Goal: Task Accomplishment & Management: Manage account settings

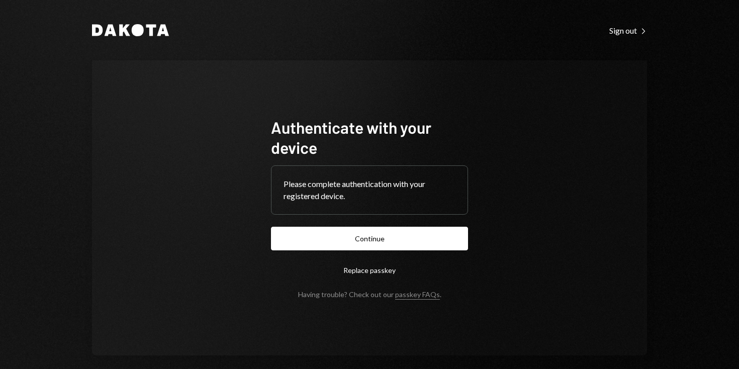
click at [363, 271] on button "Replace passkey" at bounding box center [369, 270] width 197 height 24
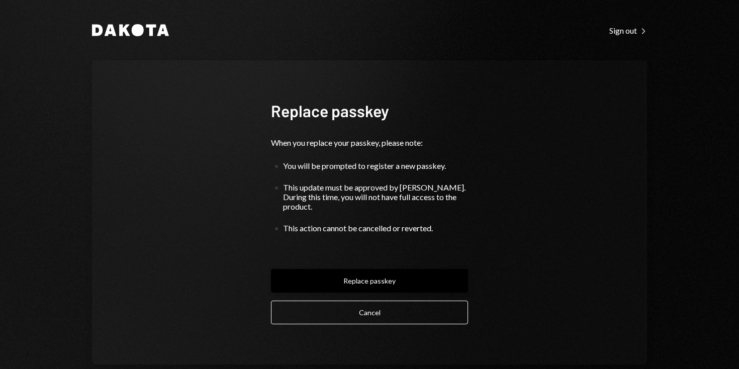
click at [377, 273] on button "Replace passkey" at bounding box center [369, 281] width 197 height 24
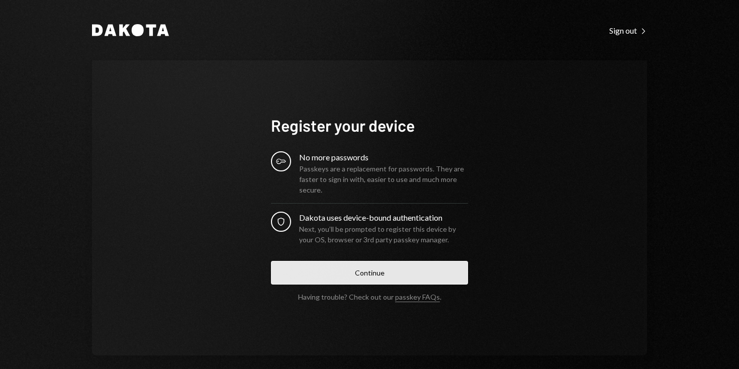
click at [378, 273] on button "Continue" at bounding box center [369, 273] width 197 height 24
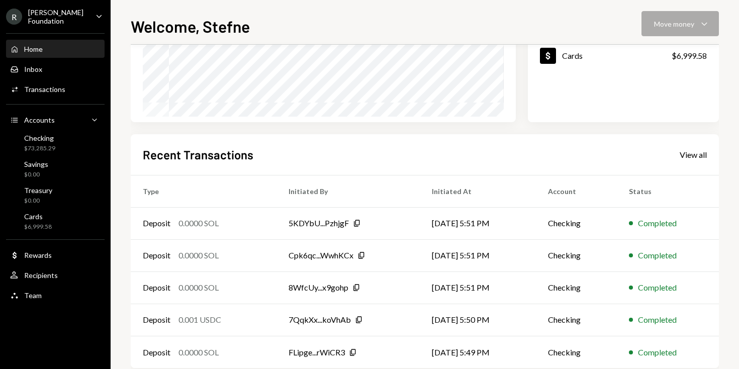
scroll to position [238, 0]
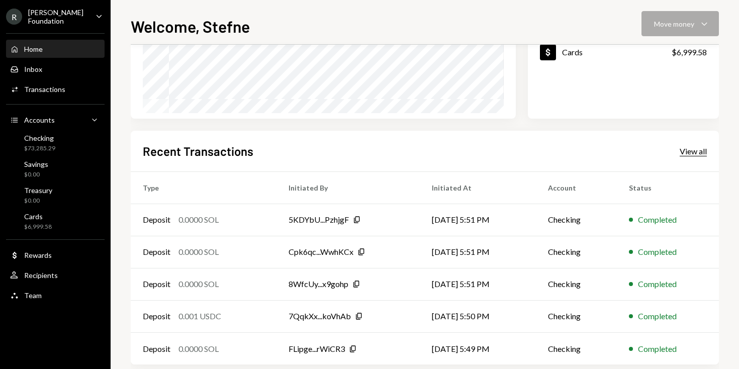
click at [692, 151] on div "View all" at bounding box center [693, 151] width 27 height 10
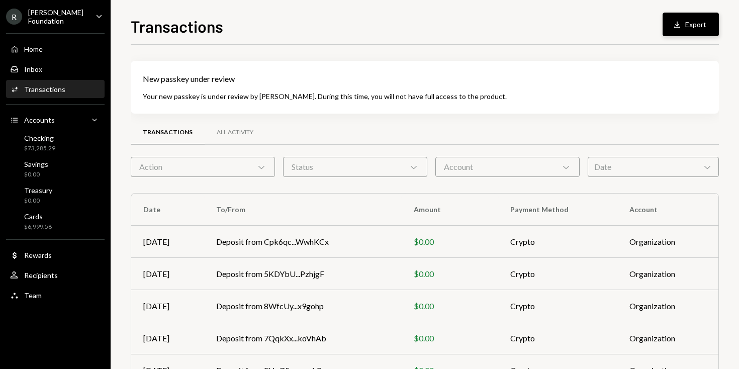
click at [699, 25] on button "Download Export" at bounding box center [691, 25] width 56 height 24
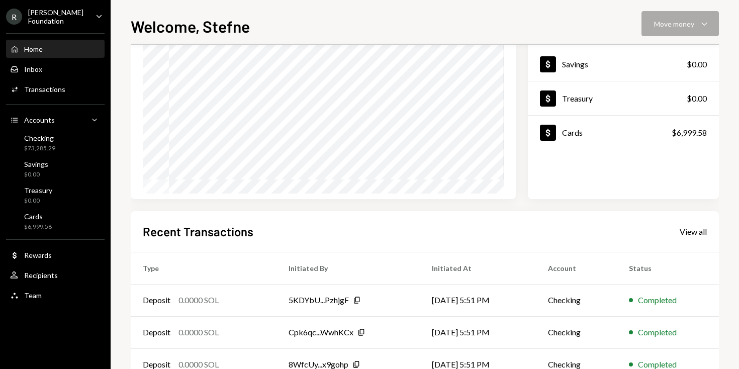
scroll to position [166, 0]
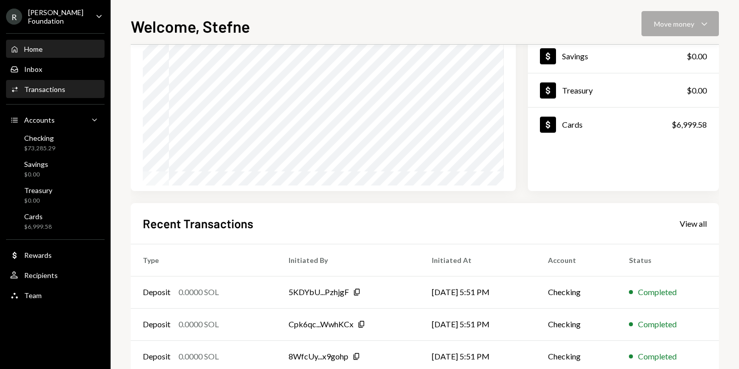
click at [62, 92] on div "Activities Transactions" at bounding box center [55, 89] width 90 height 17
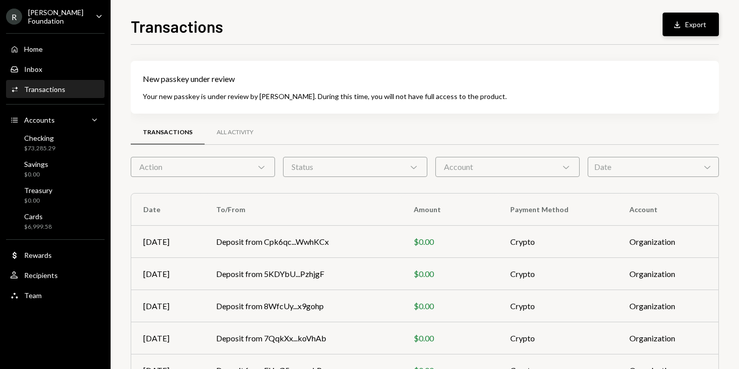
click at [704, 23] on button "Download Export" at bounding box center [691, 25] width 56 height 24
